Goal: Task Accomplishment & Management: Manage account settings

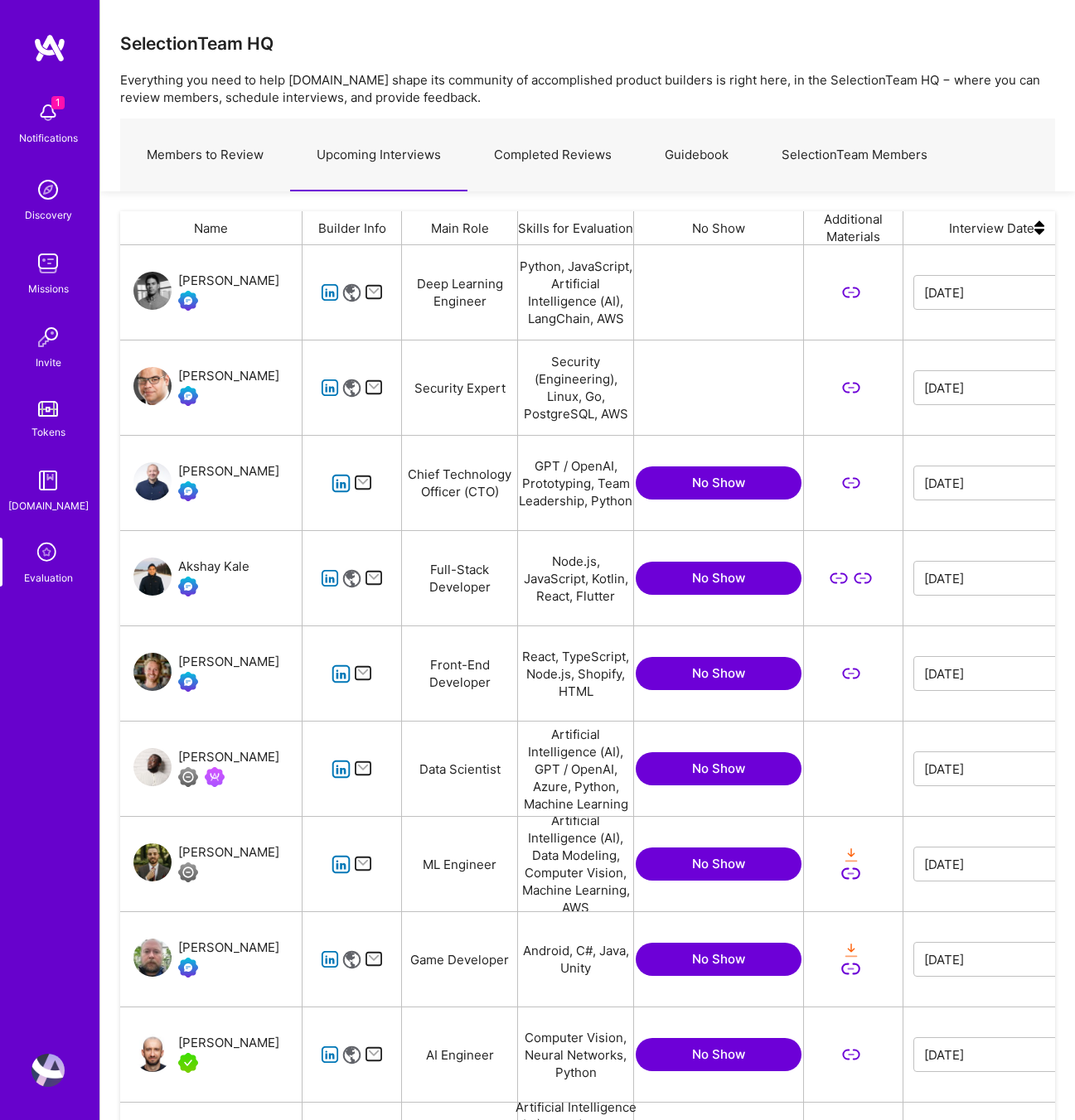
scroll to position [946, 935]
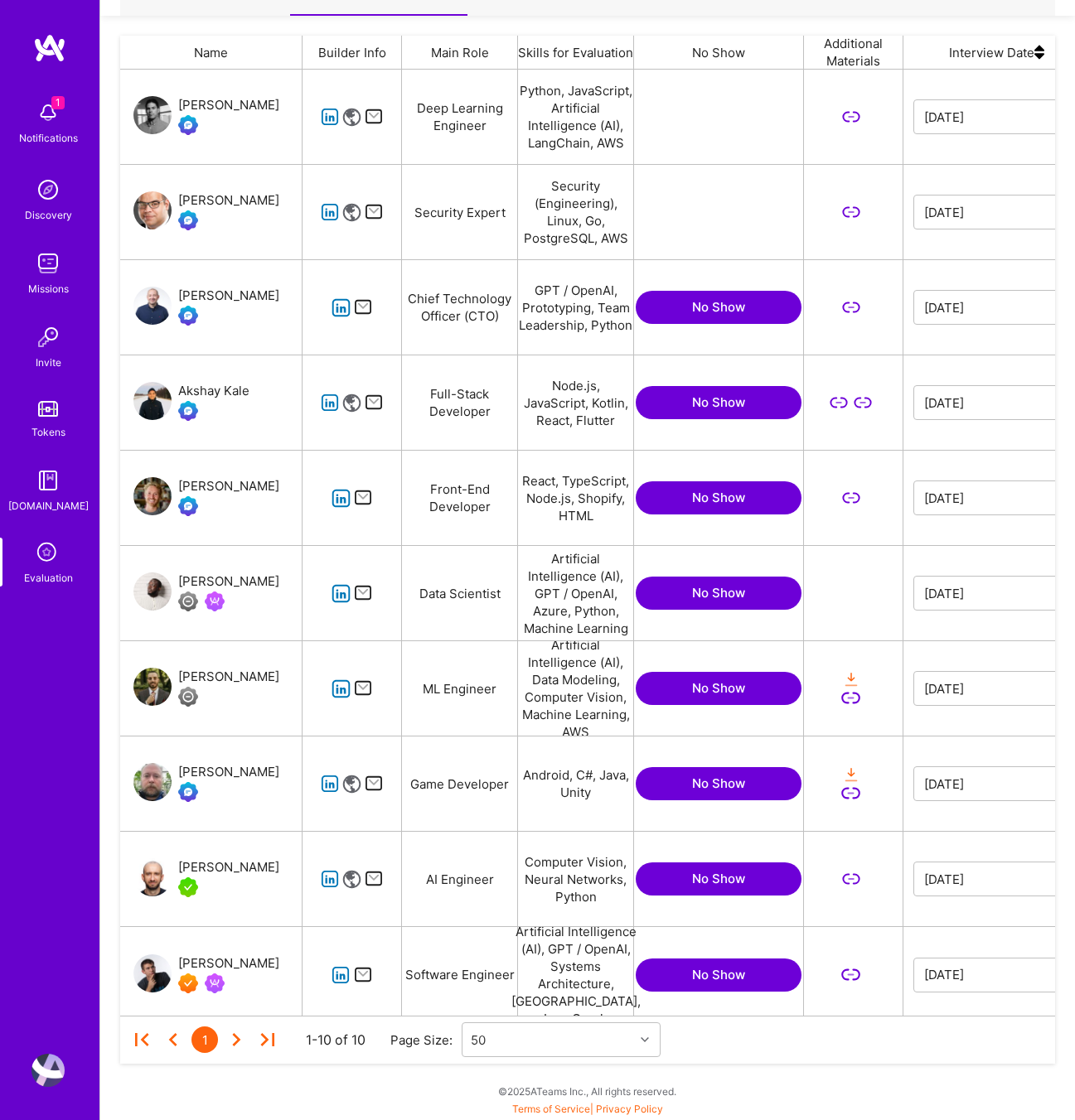
scroll to position [0, 387]
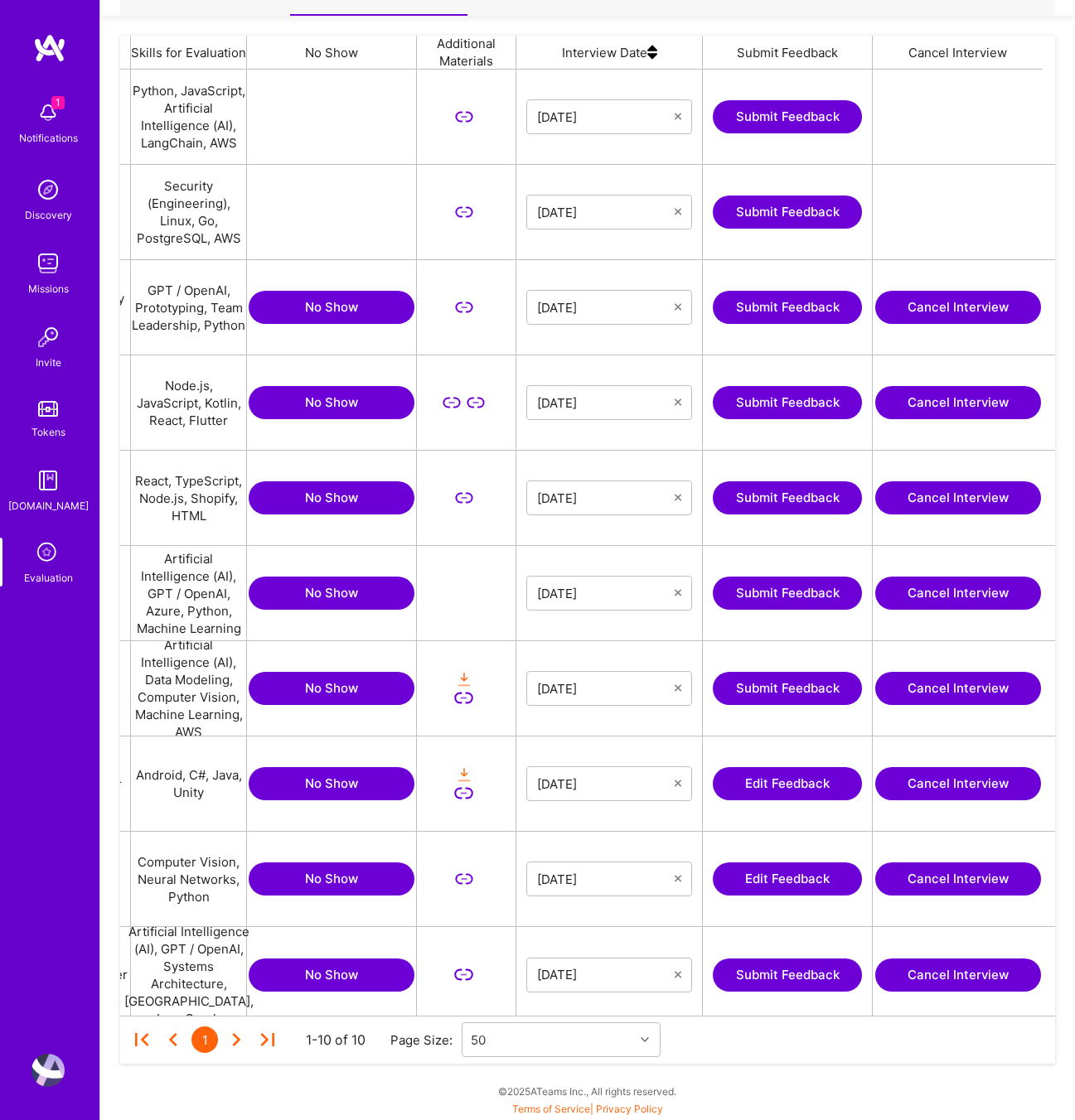
click at [915, 594] on button "Cancel Interview" at bounding box center [958, 594] width 166 height 33
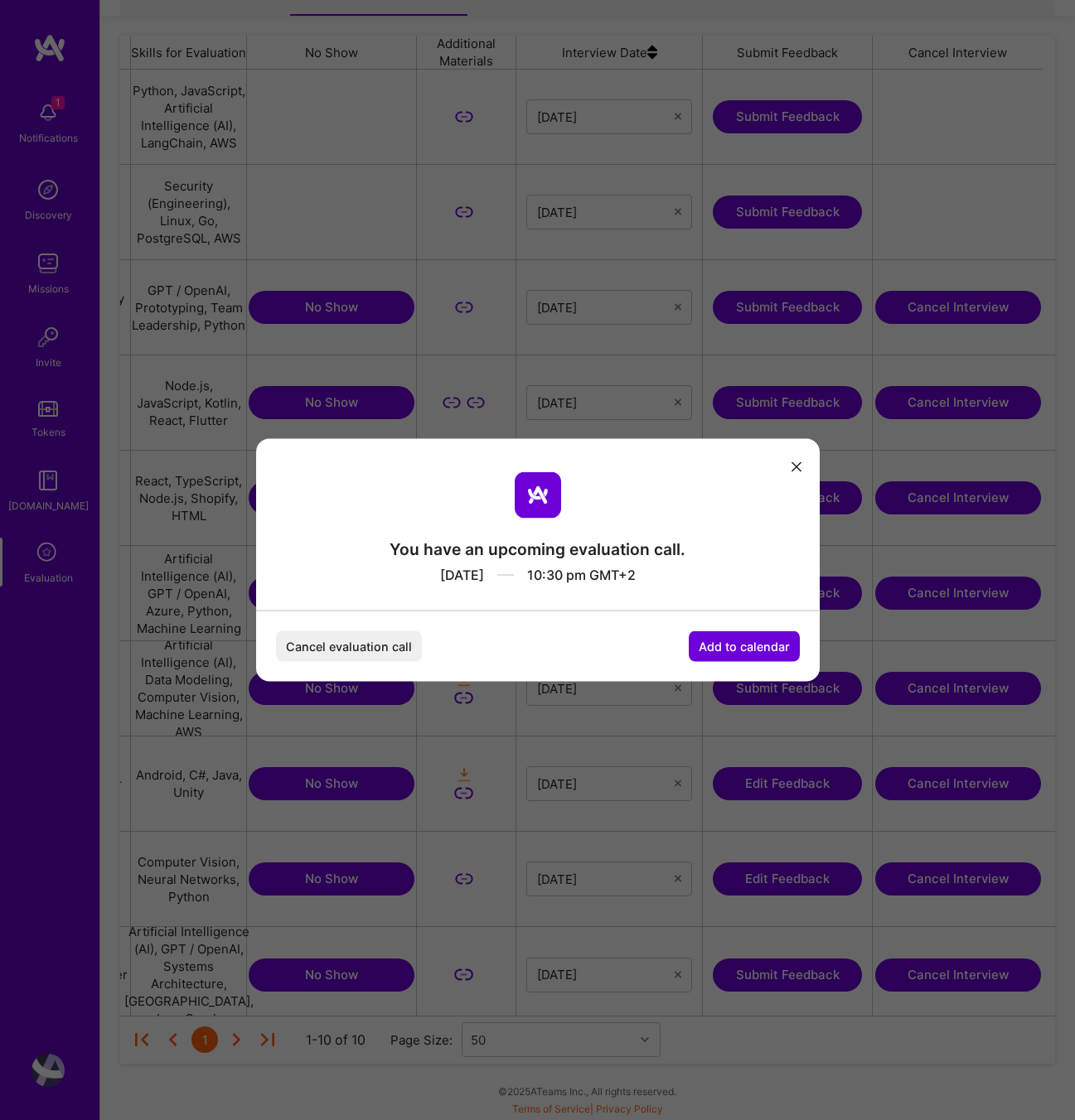
click at [382, 646] on button "Cancel evaluation call" at bounding box center [348, 646] width 146 height 31
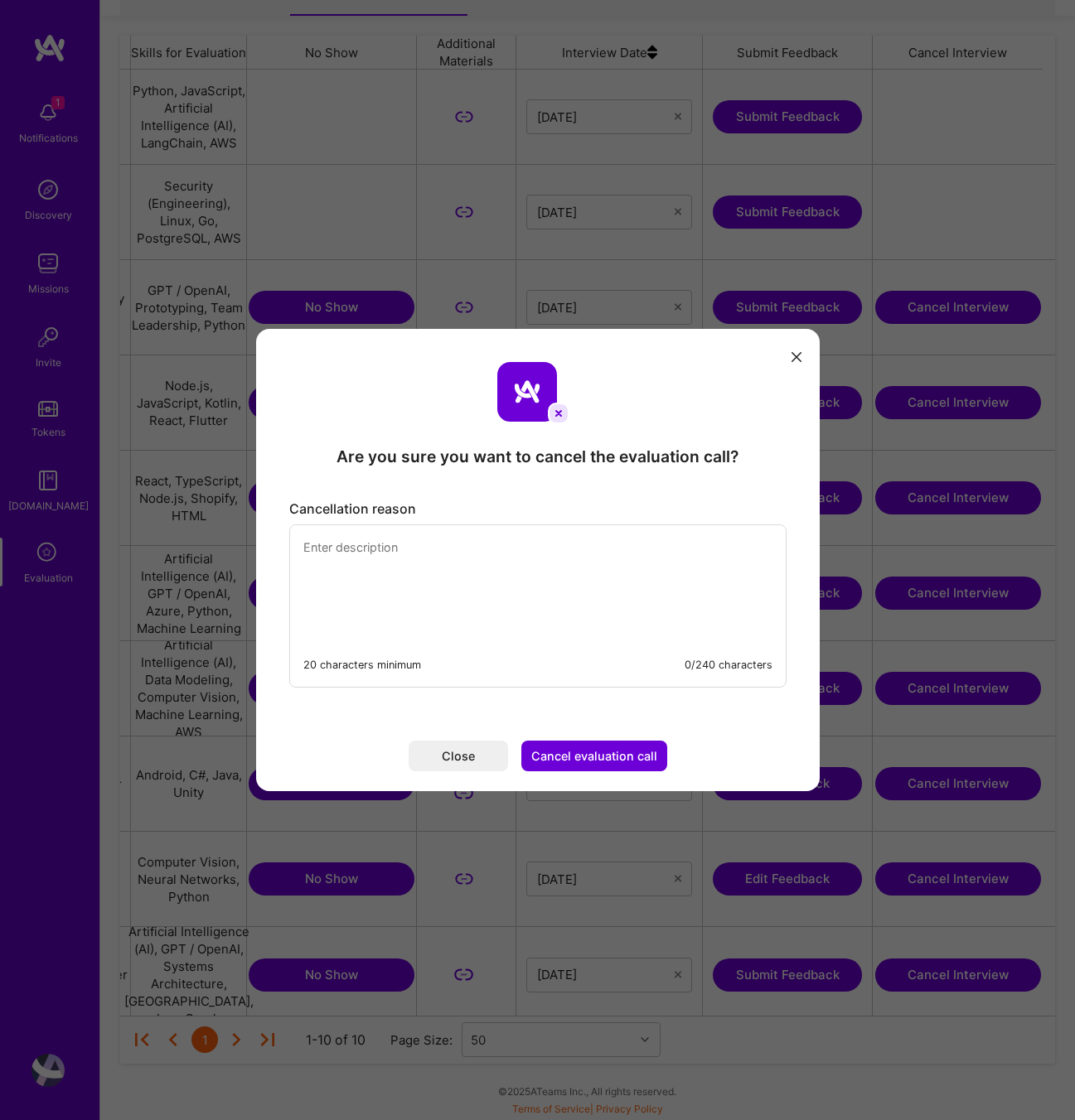
click at [380, 582] on textarea "modal" at bounding box center [538, 582] width 496 height 113
type textarea "He cancelled the call on calendar"
click at [625, 750] on button "Cancel evaluation call" at bounding box center [594, 756] width 146 height 31
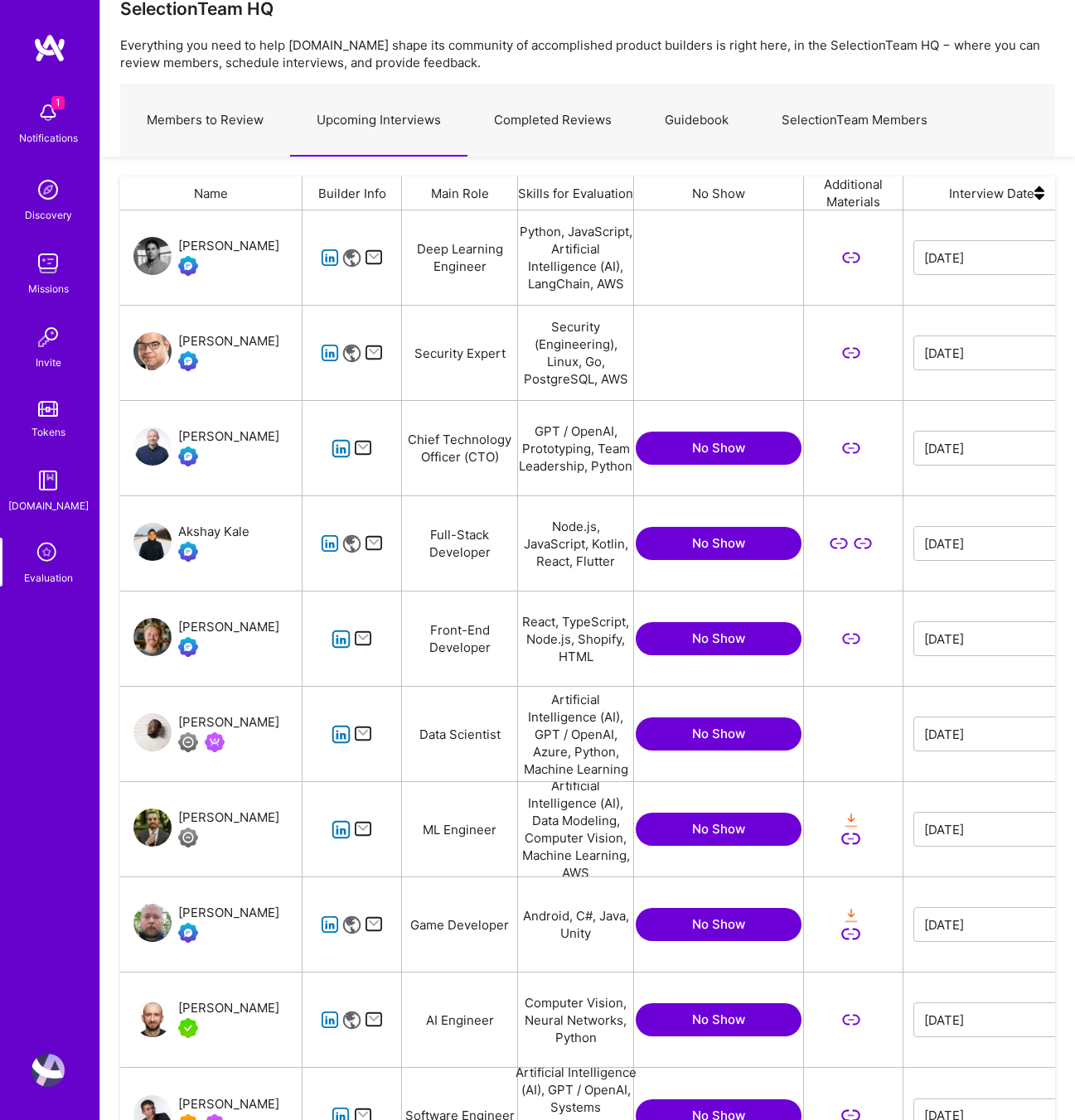
scroll to position [0, 0]
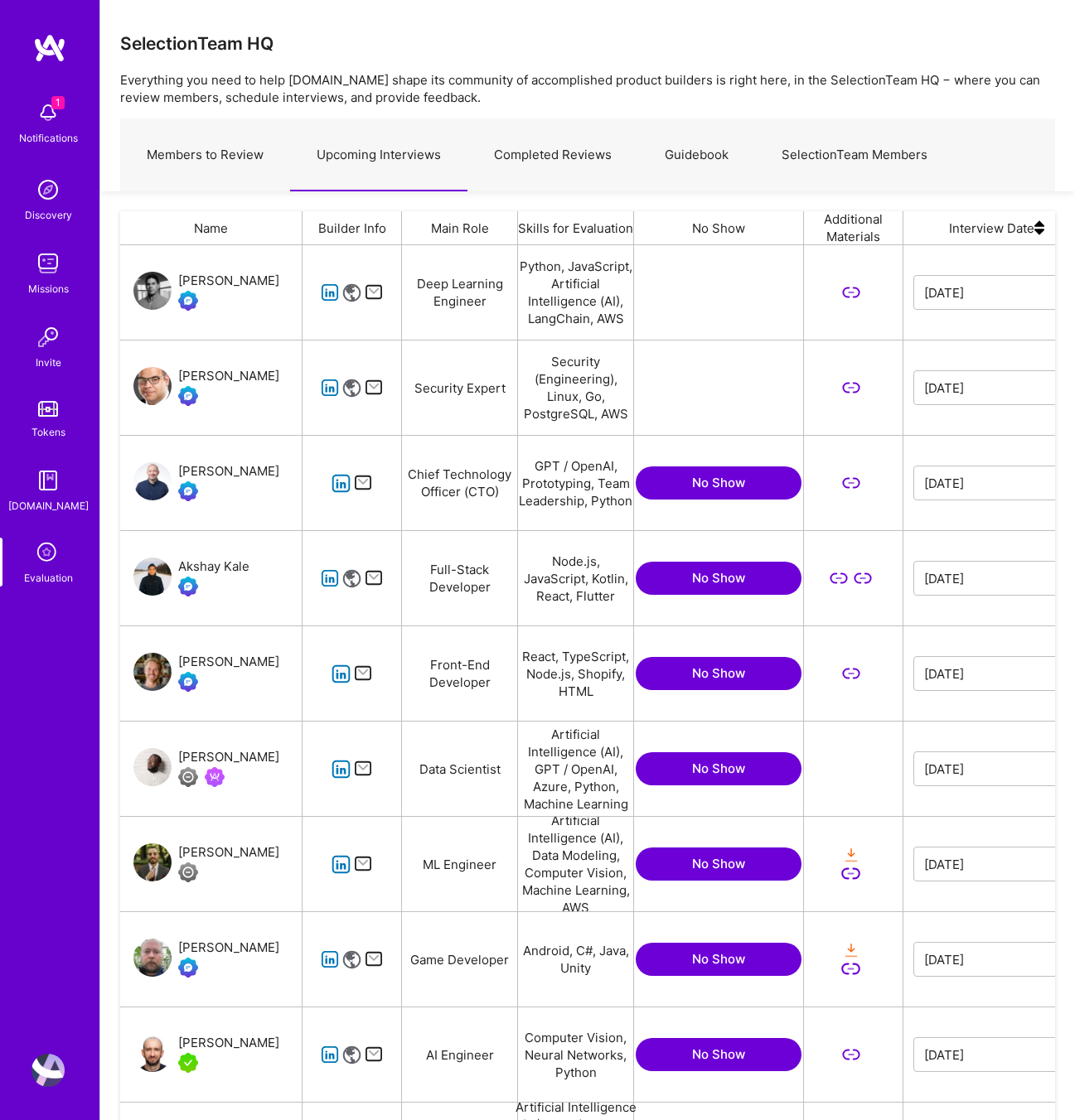
click at [37, 555] on icon at bounding box center [48, 553] width 31 height 31
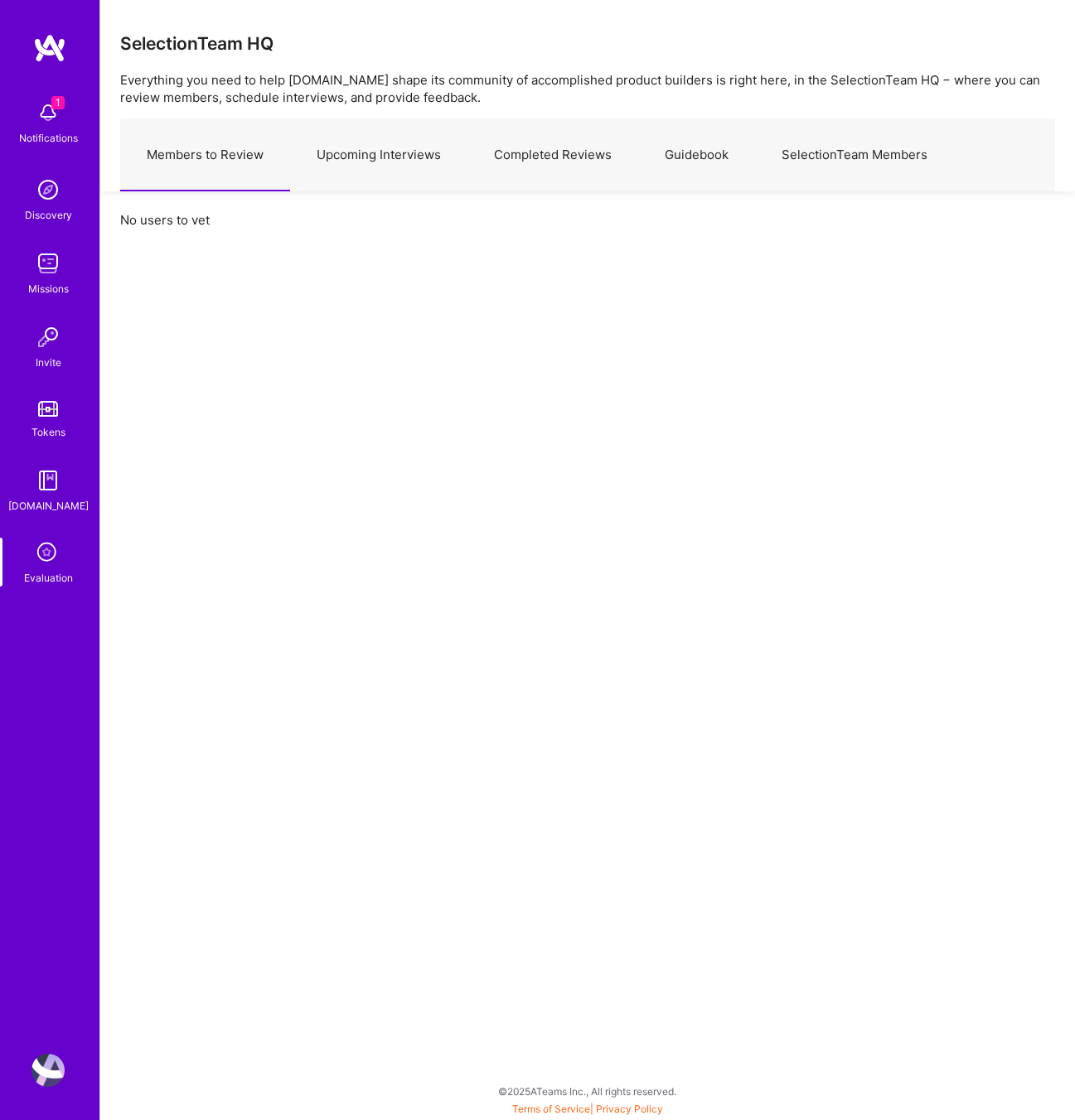
click at [44, 198] on img at bounding box center [48, 189] width 33 height 33
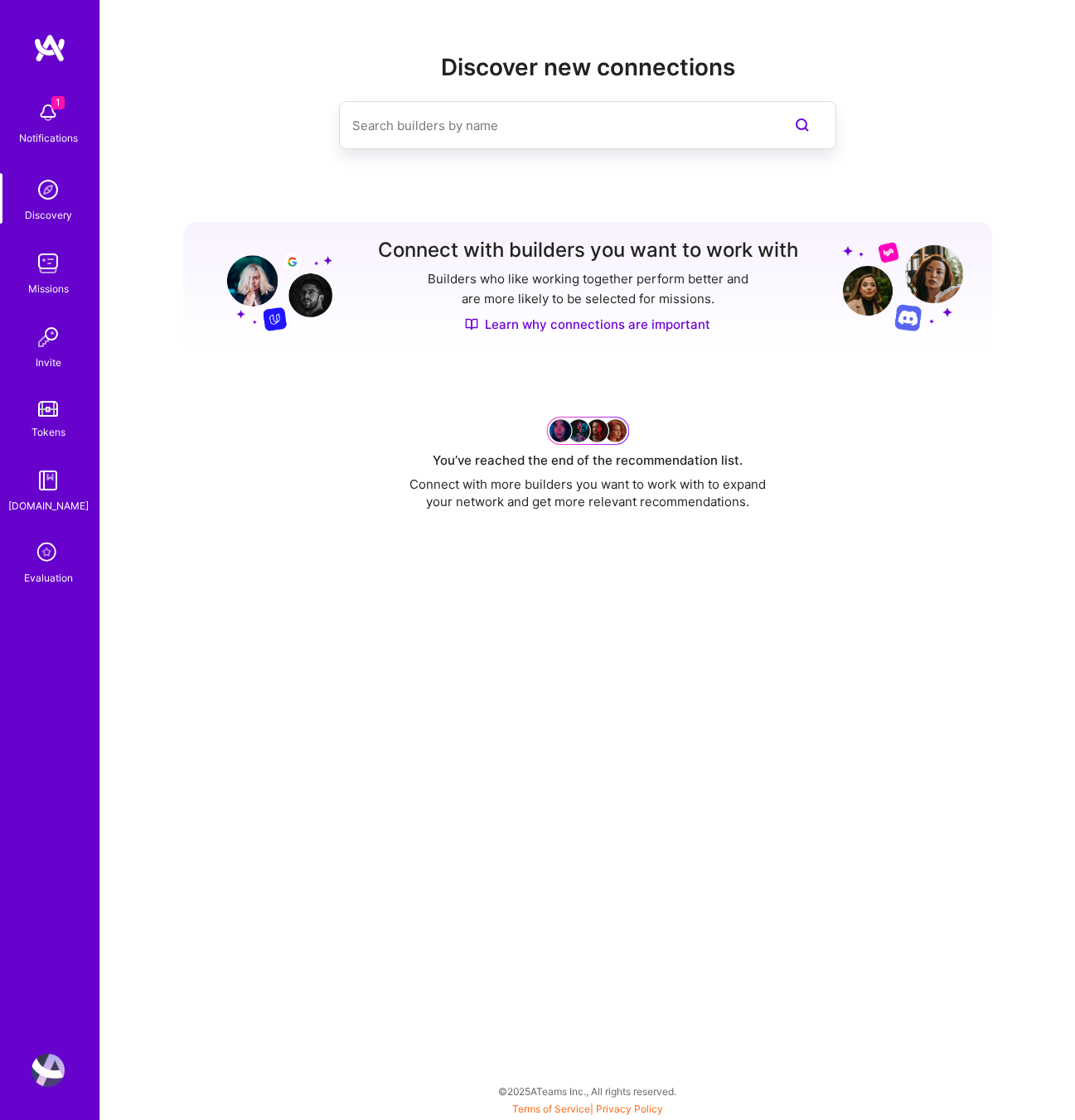
click at [474, 122] on input at bounding box center [554, 126] width 404 height 42
paste input "Evan Carmi"
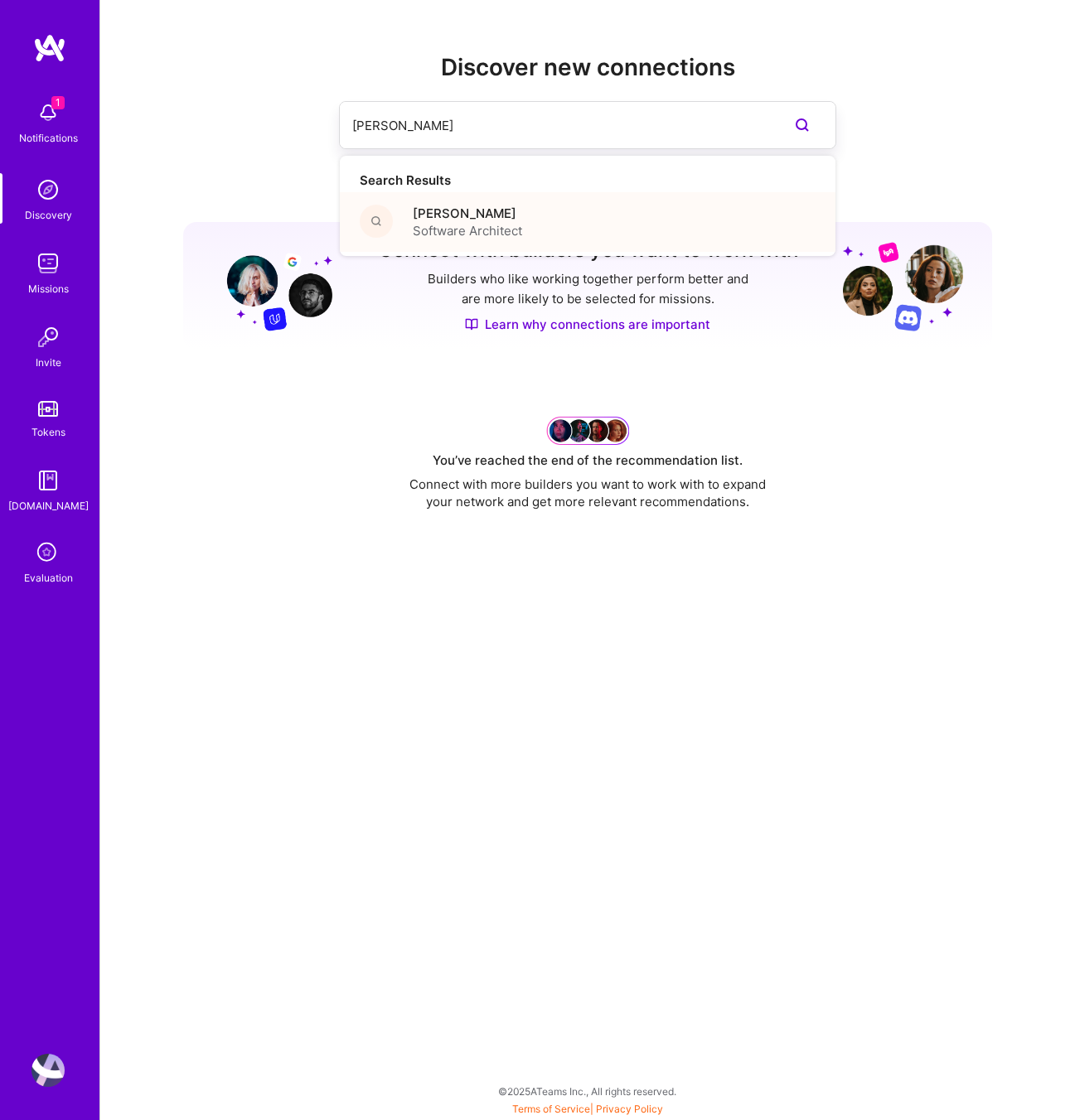
type input "Evan Carmi"
click at [473, 218] on span "Evan Carmi" at bounding box center [467, 213] width 109 height 17
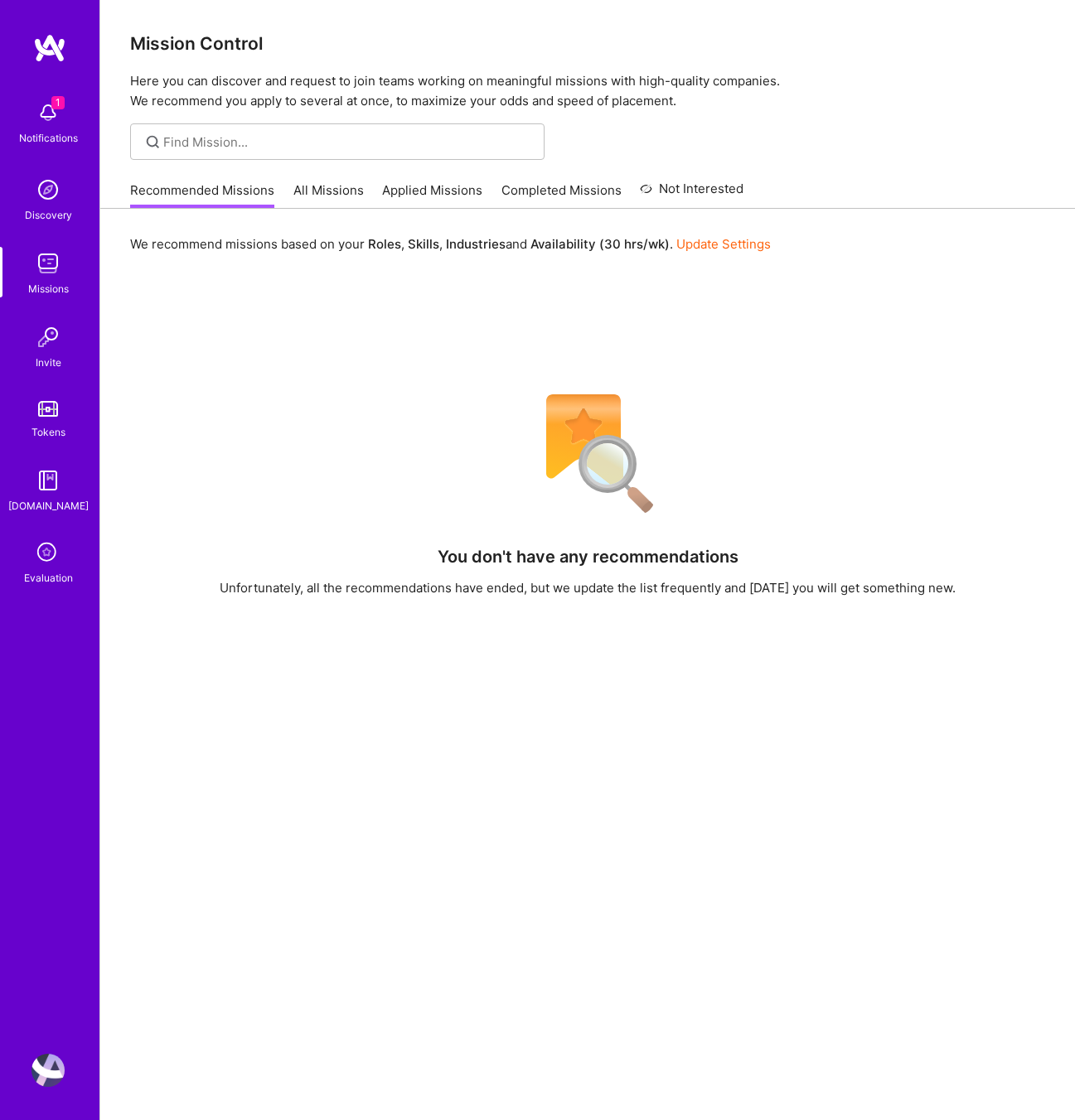
click at [45, 551] on icon at bounding box center [48, 553] width 31 height 31
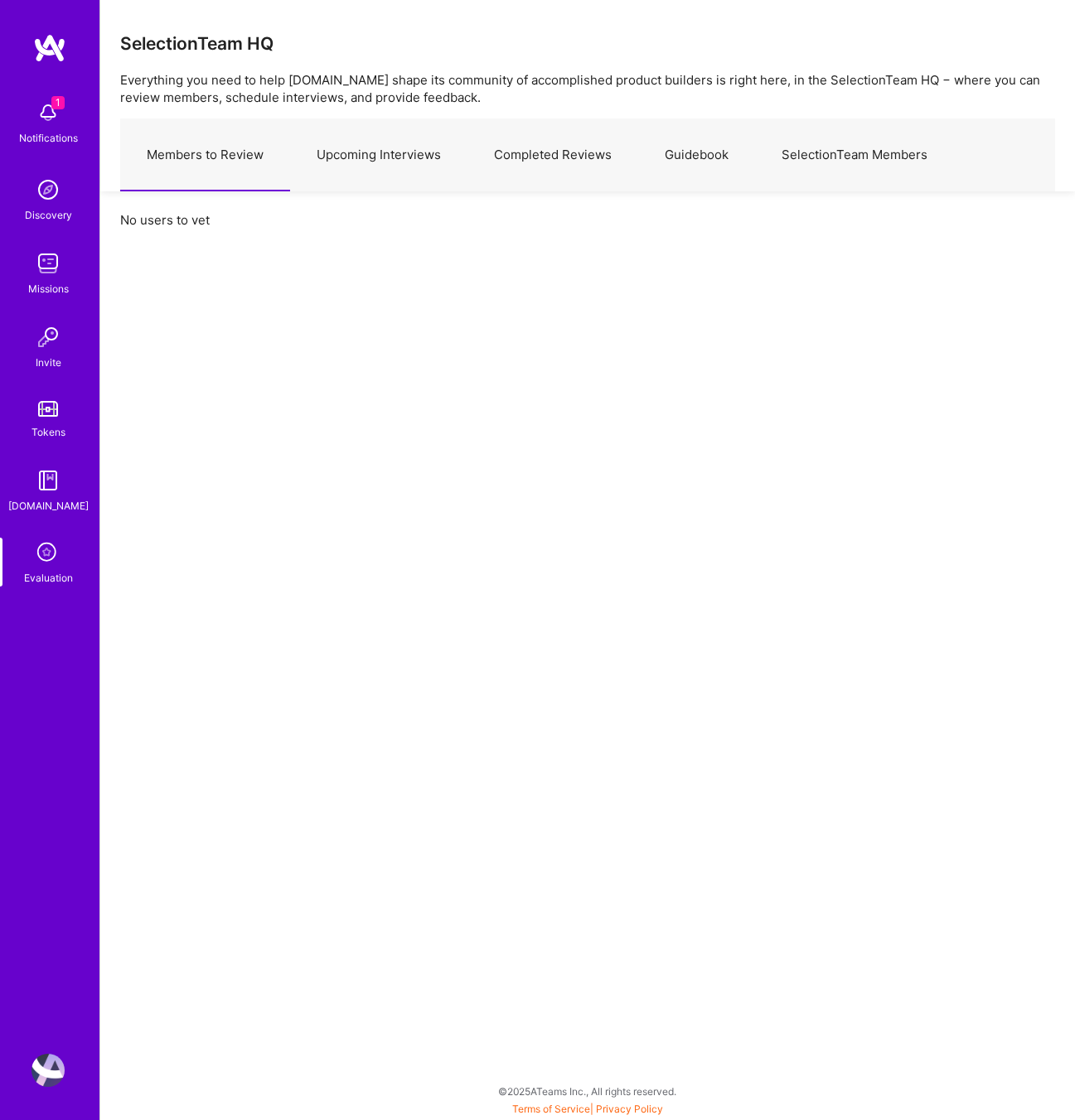
click at [410, 152] on link "Upcoming Interviews" at bounding box center [378, 155] width 177 height 72
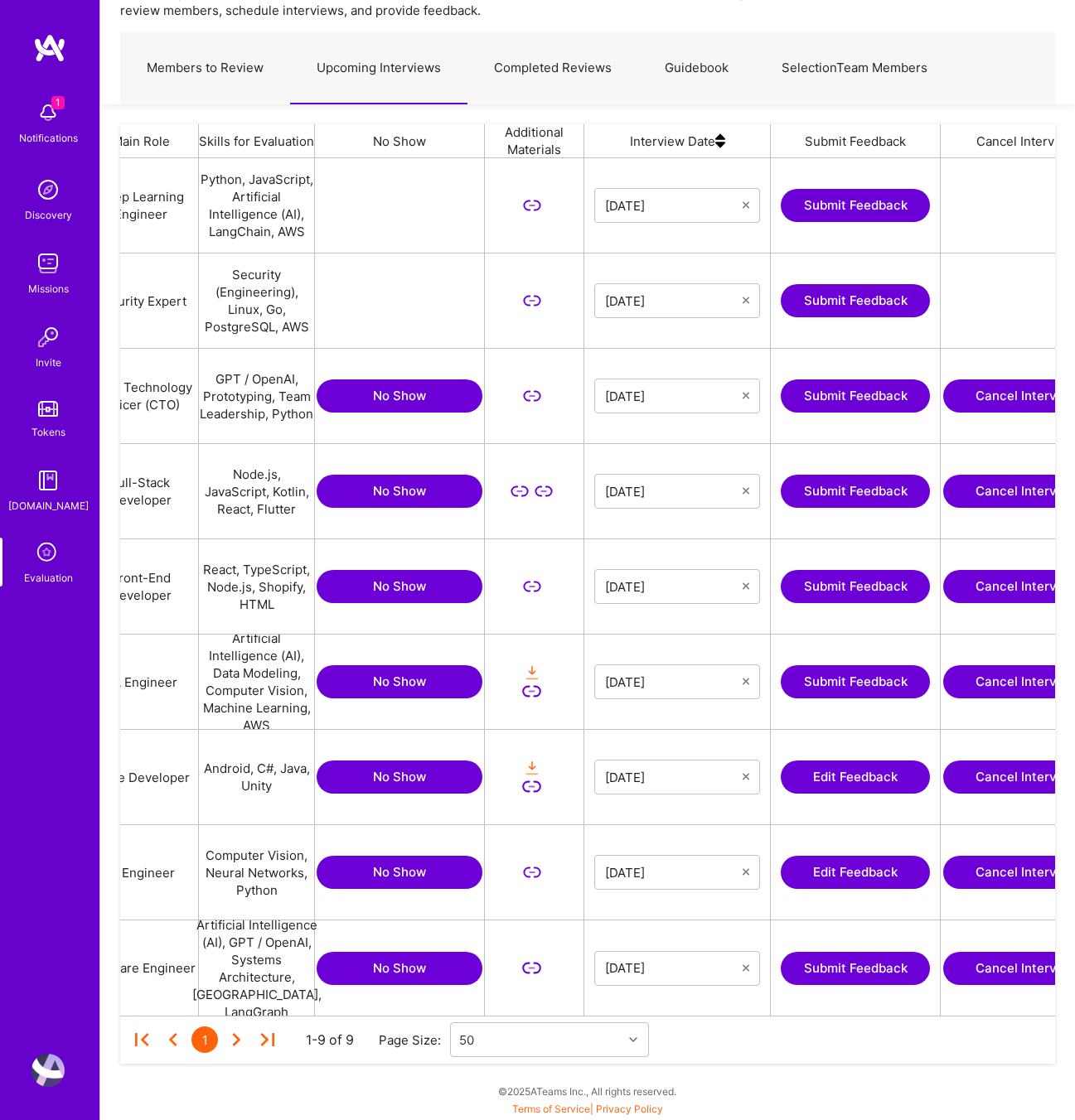
scroll to position [0, 387]
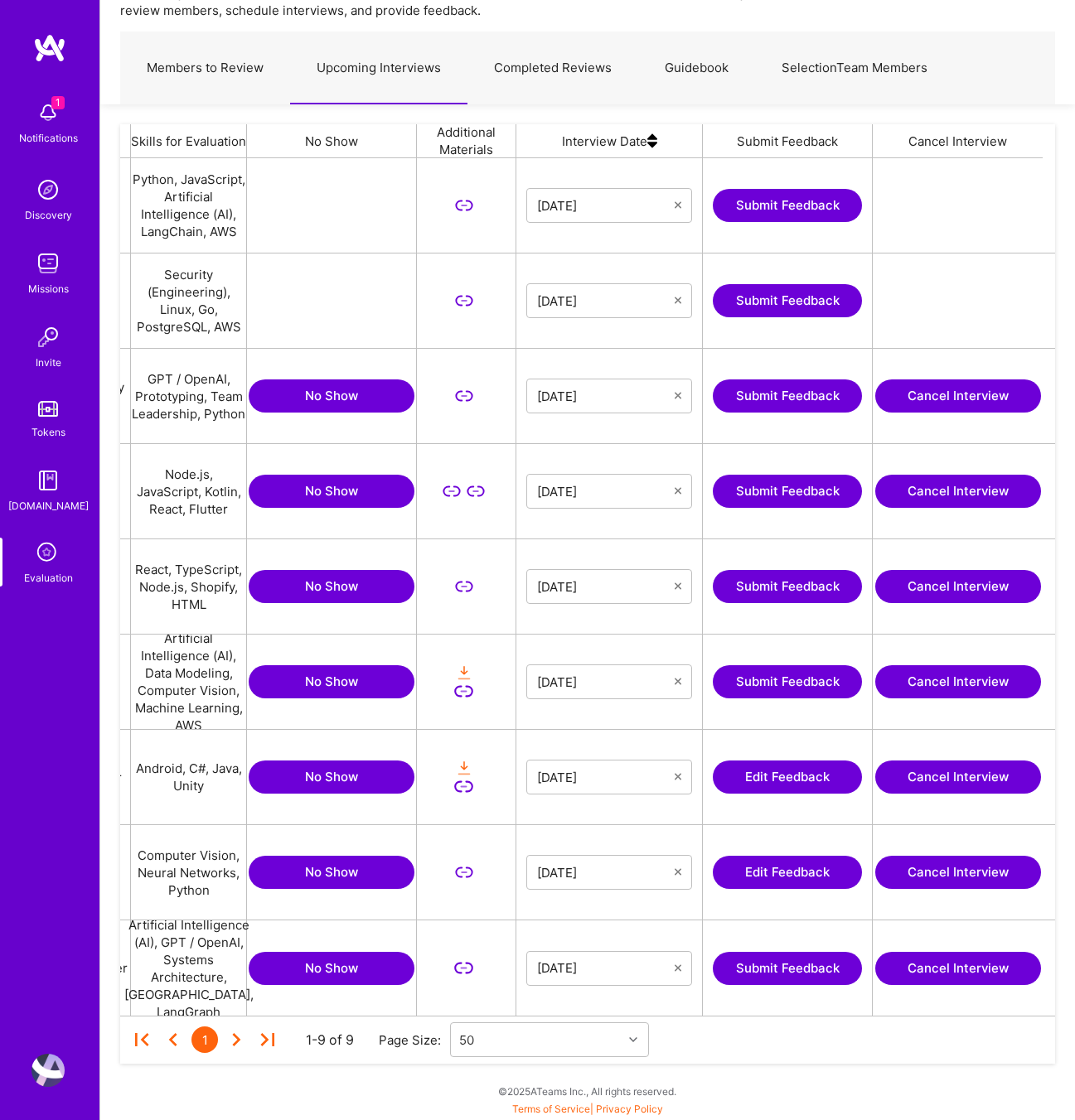
click at [776, 775] on button "Edit Feedback" at bounding box center [787, 777] width 149 height 33
